Goal: Navigation & Orientation: Find specific page/section

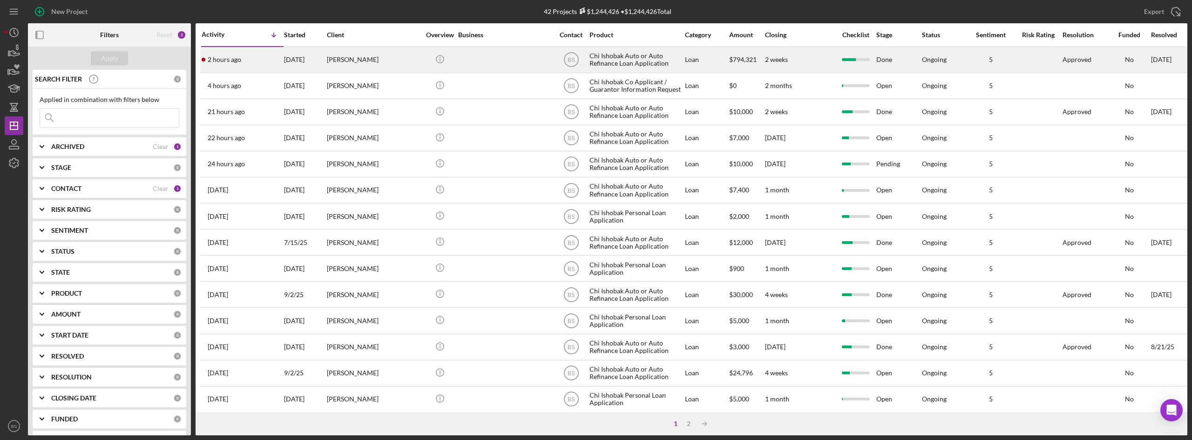
click at [306, 60] on div "[DATE]" at bounding box center [305, 60] width 42 height 25
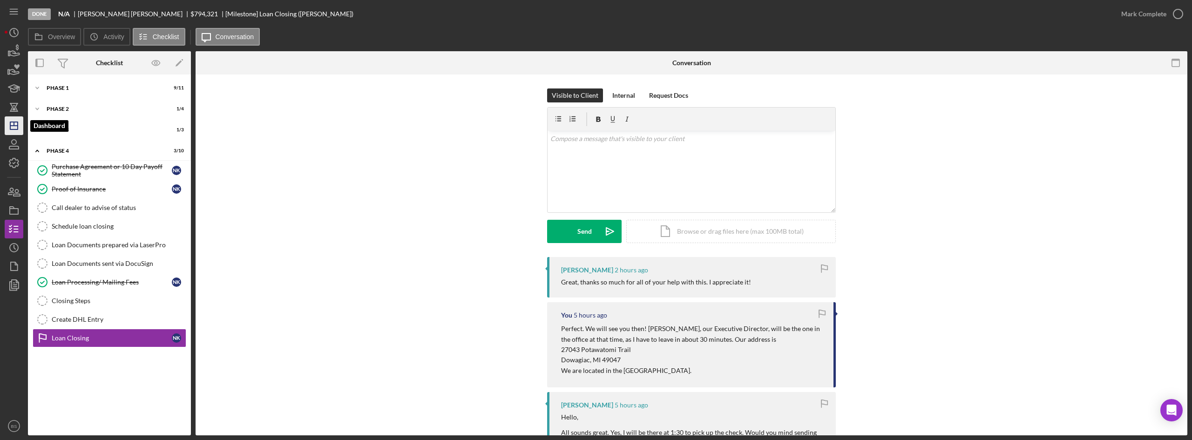
click at [15, 123] on icon "Icon/Dashboard" at bounding box center [13, 125] width 23 height 23
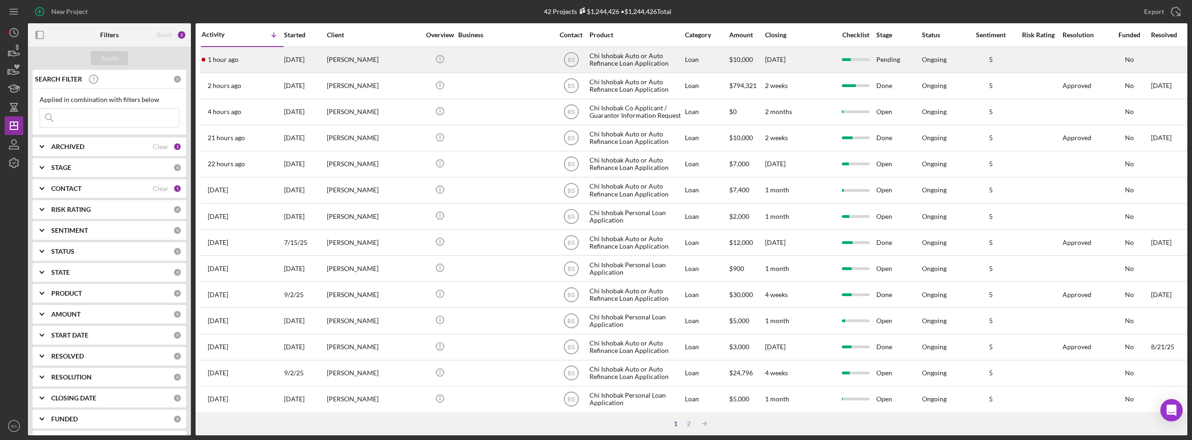
click at [254, 69] on div "1 hour ago Jeffery Collett" at bounding box center [242, 60] width 81 height 25
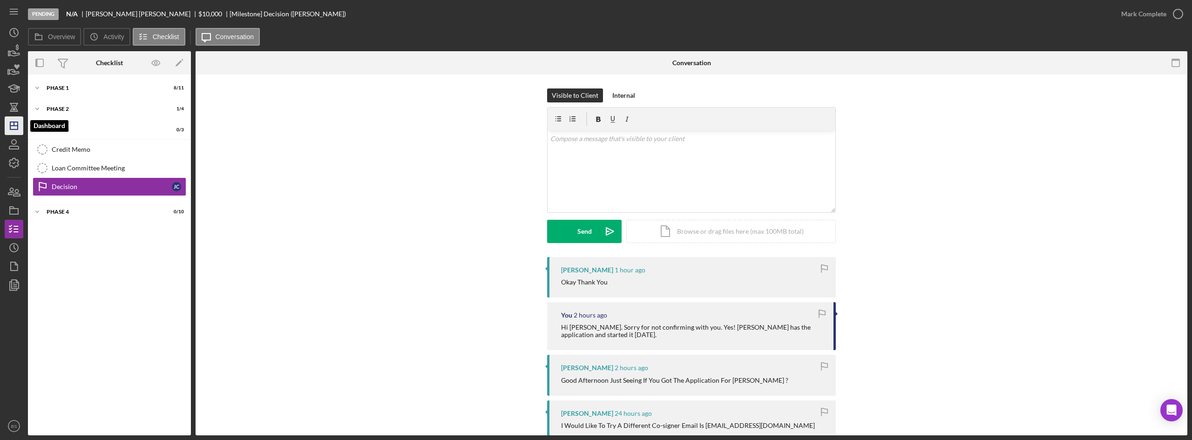
click at [12, 119] on icon "Icon/Dashboard" at bounding box center [13, 125] width 23 height 23
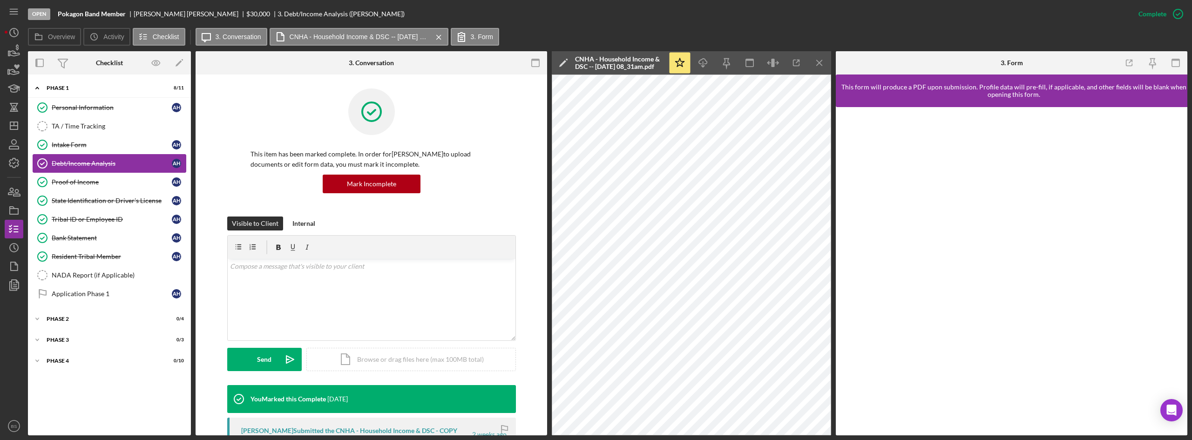
scroll to position [93, 0]
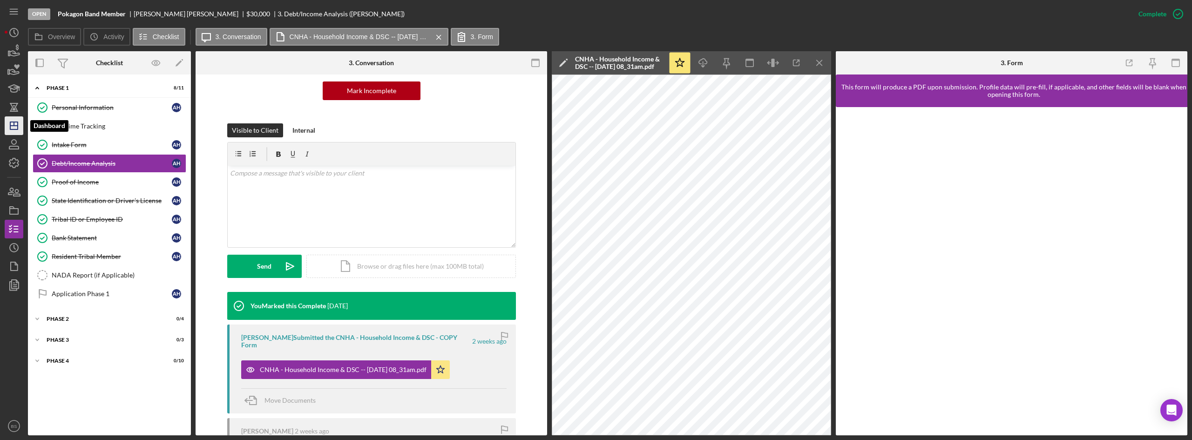
click at [22, 123] on icon "Icon/Dashboard" at bounding box center [13, 125] width 23 height 23
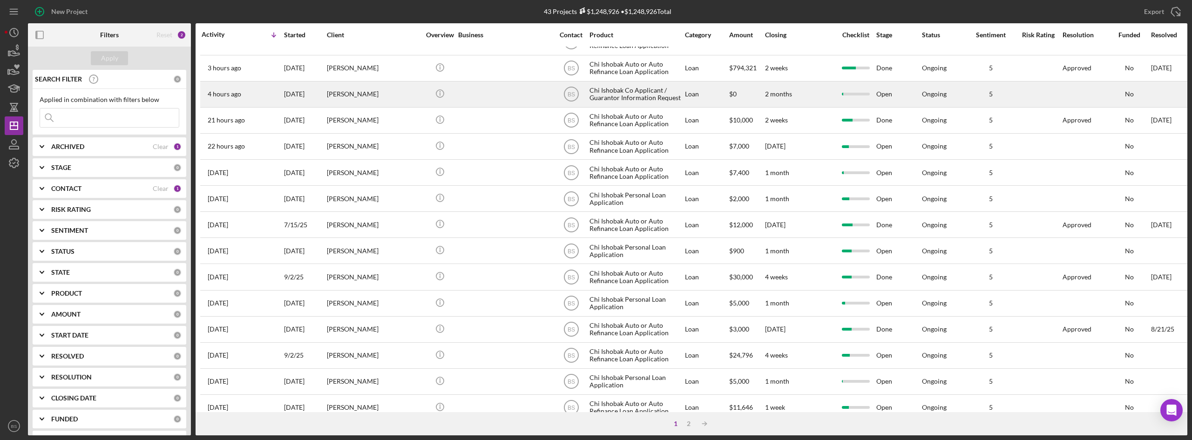
scroll to position [140, 0]
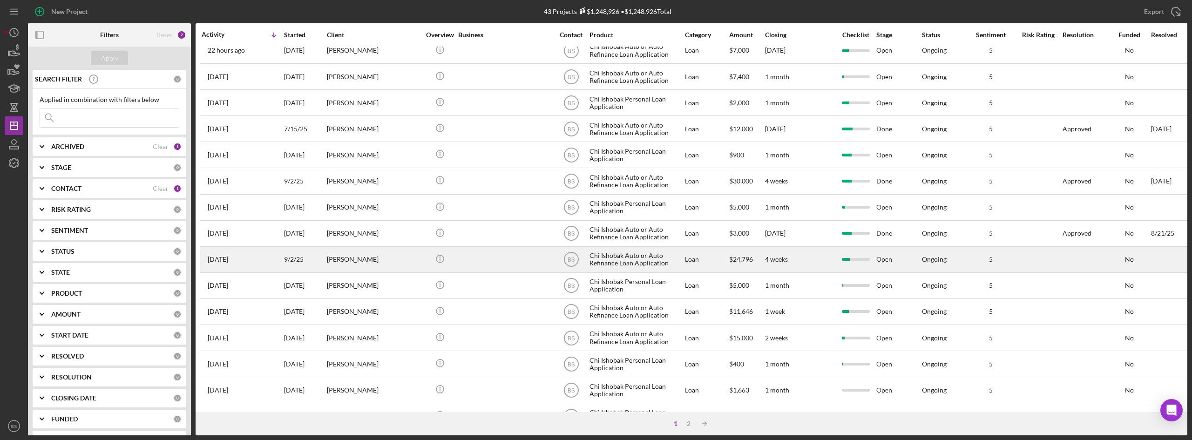
click at [274, 252] on div "[DATE] [PERSON_NAME]" at bounding box center [242, 259] width 81 height 25
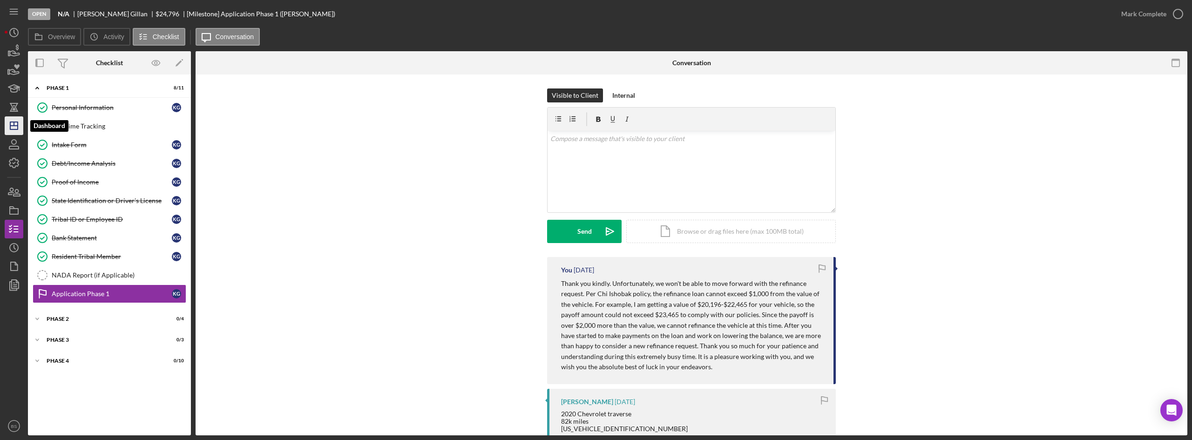
click at [14, 131] on icon "Icon/Dashboard" at bounding box center [13, 125] width 23 height 23
